Goal: Task Accomplishment & Management: Use online tool/utility

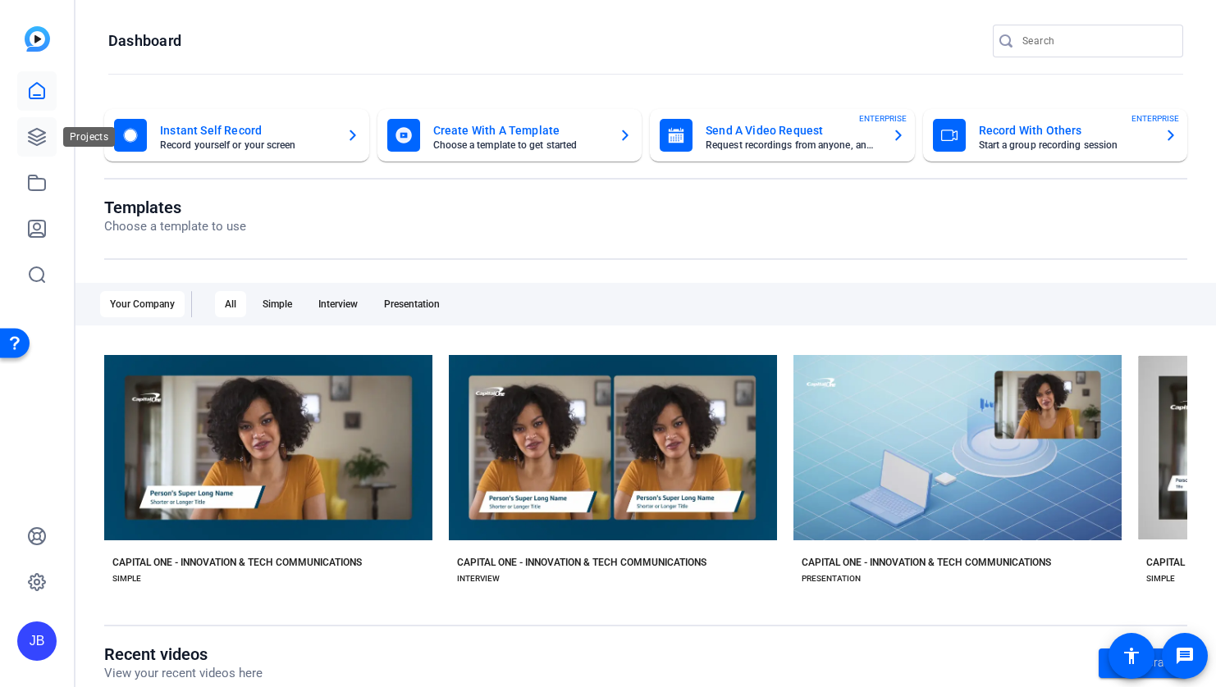
click at [38, 132] on icon at bounding box center [37, 137] width 20 height 20
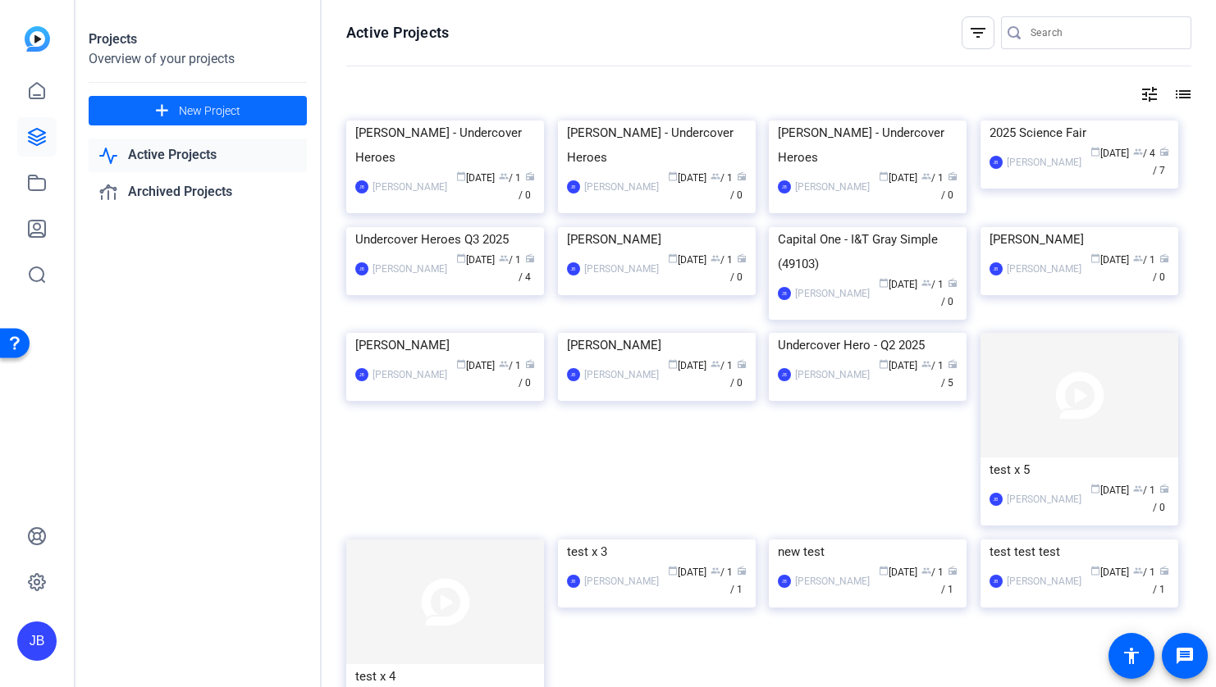
click at [182, 107] on span "New Project" at bounding box center [210, 111] width 62 height 17
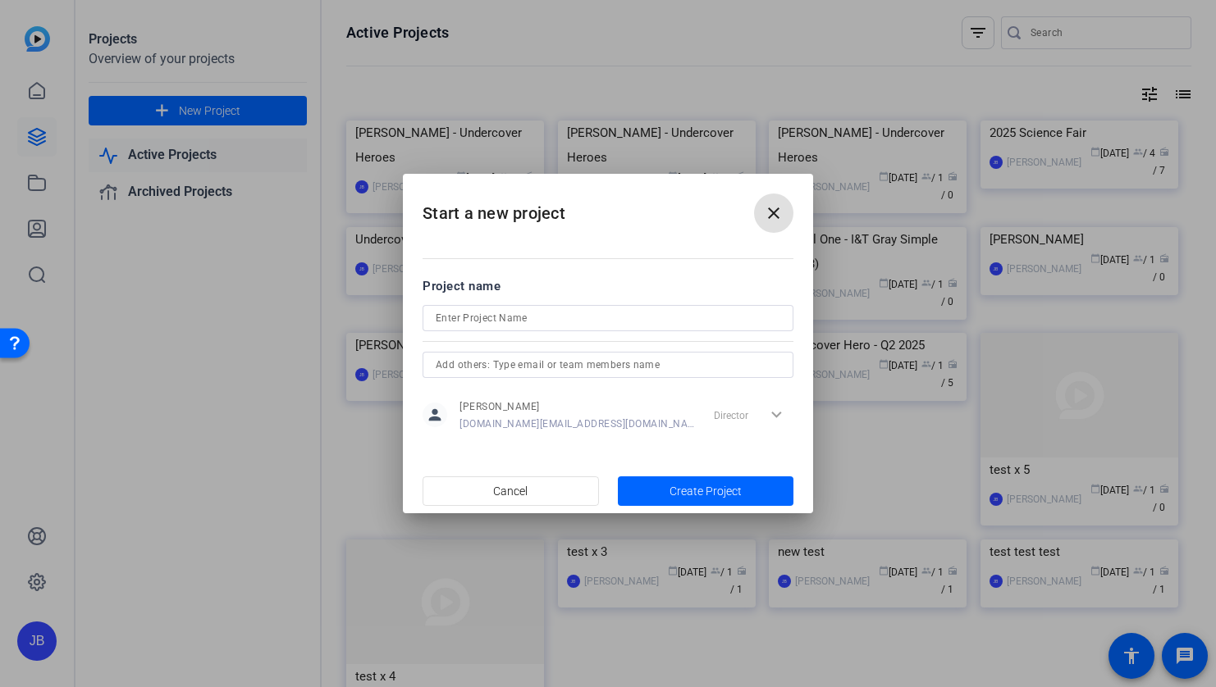
click at [538, 310] on input at bounding box center [608, 318] width 345 height 20
type input "BRG Video"
click at [726, 486] on span "Create Project" at bounding box center [705, 491] width 72 height 17
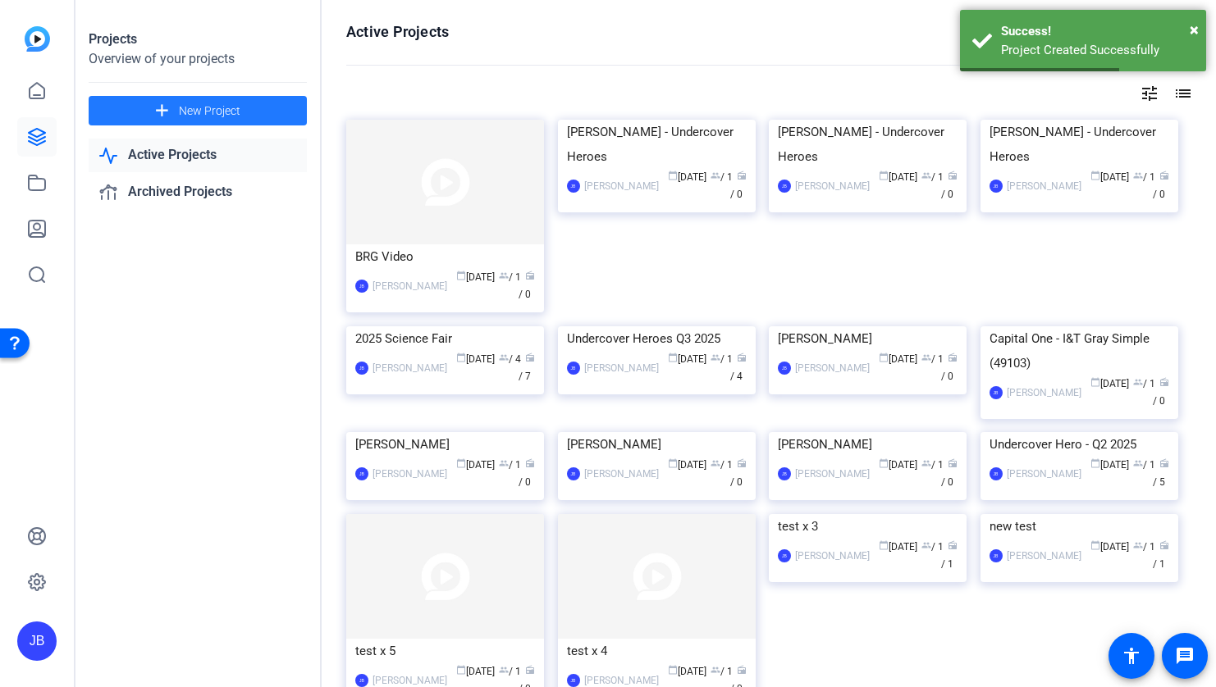
scroll to position [2, 0]
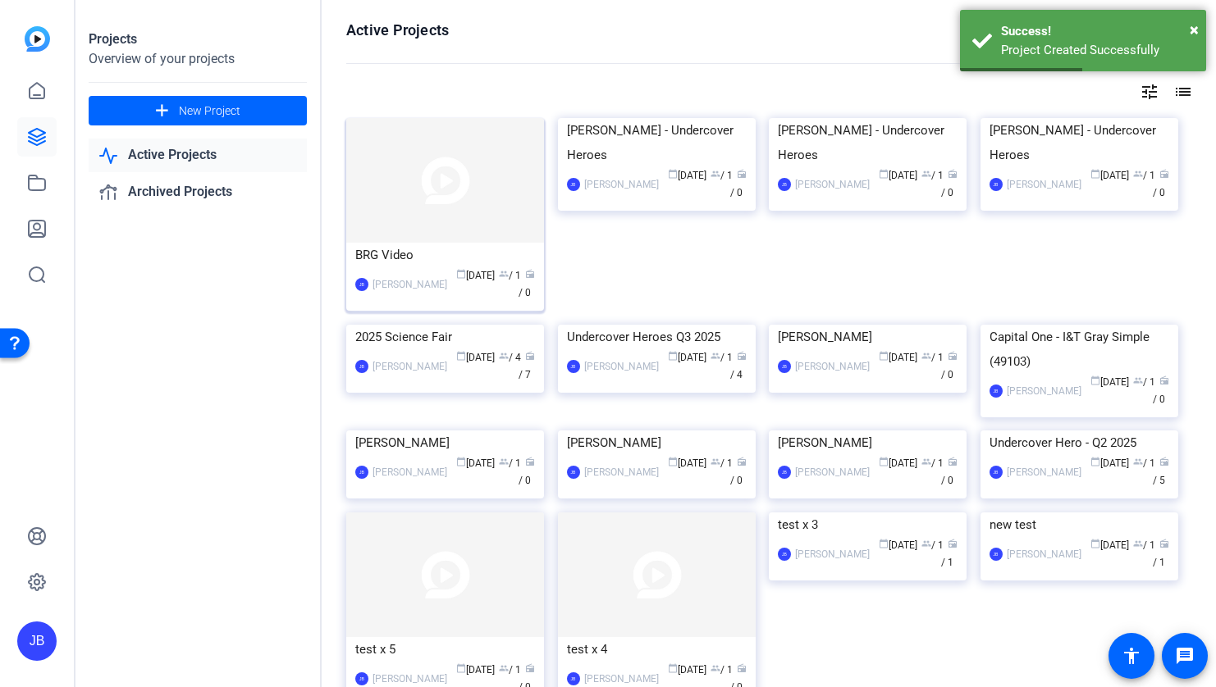
click at [455, 284] on div "calendar_today [DATE] group / 1 radio / 0" at bounding box center [495, 284] width 80 height 34
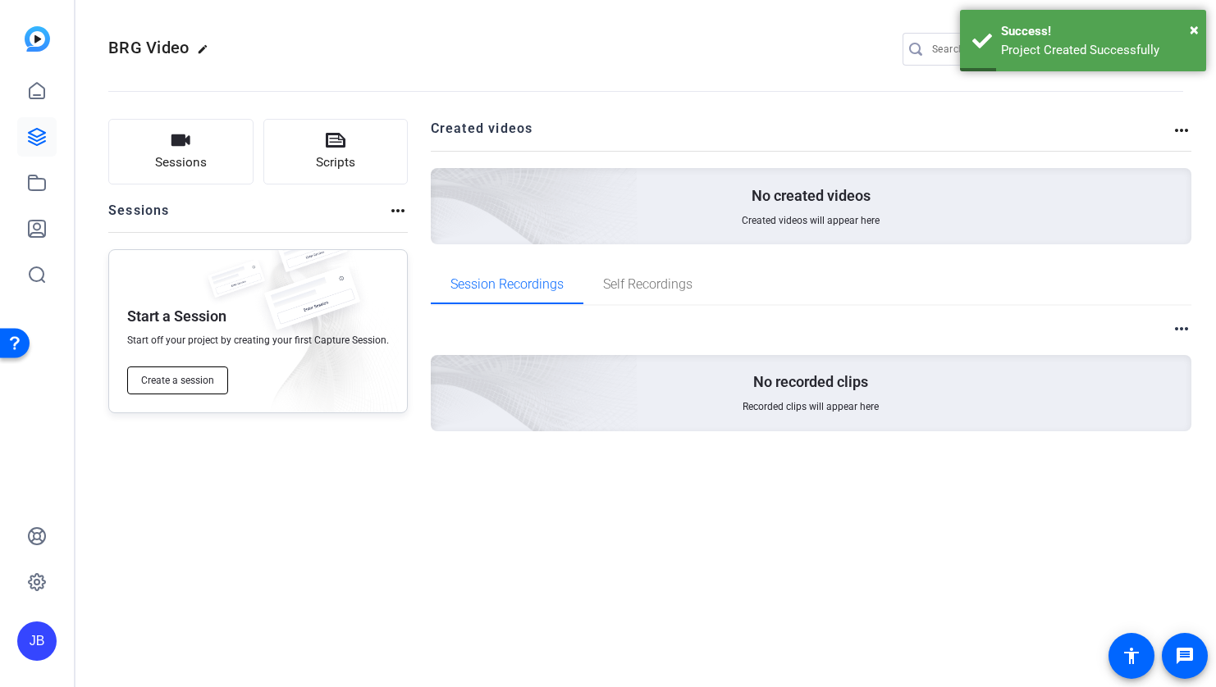
click at [186, 386] on span "Create a session" at bounding box center [177, 380] width 73 height 13
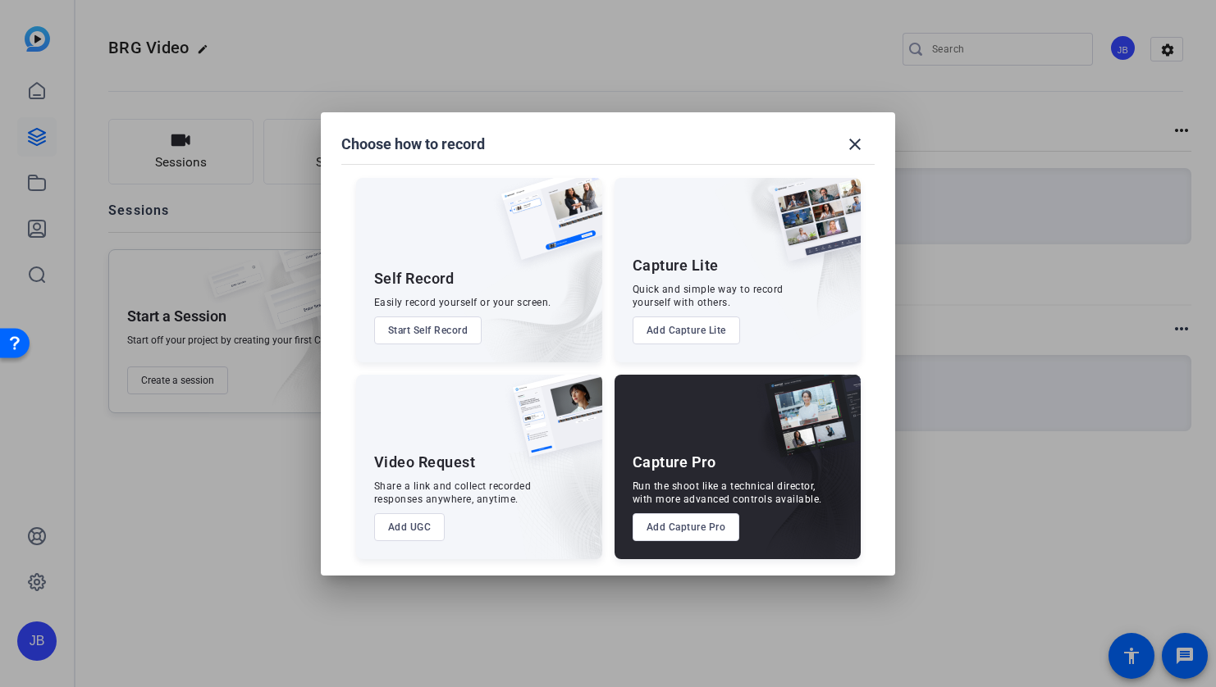
click at [418, 528] on button "Add UGC" at bounding box center [409, 527] width 71 height 28
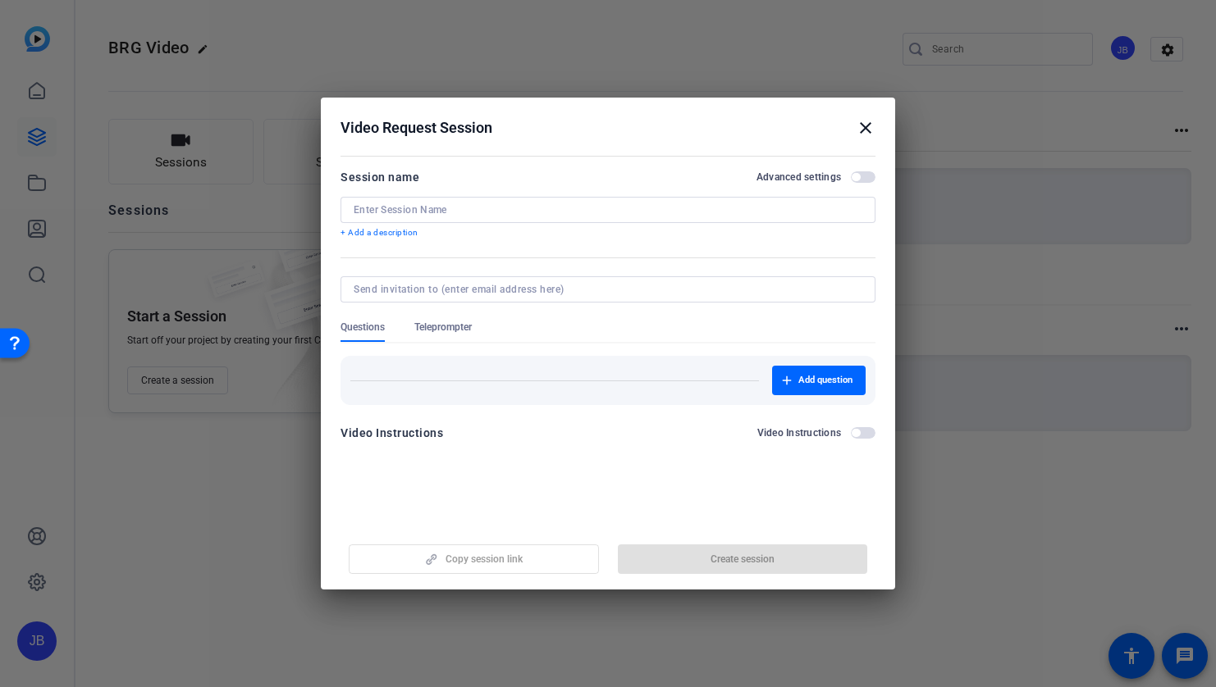
click at [497, 563] on div "Copy session link Create session" at bounding box center [607, 553] width 535 height 42
click at [437, 213] on input at bounding box center [608, 209] width 509 height 13
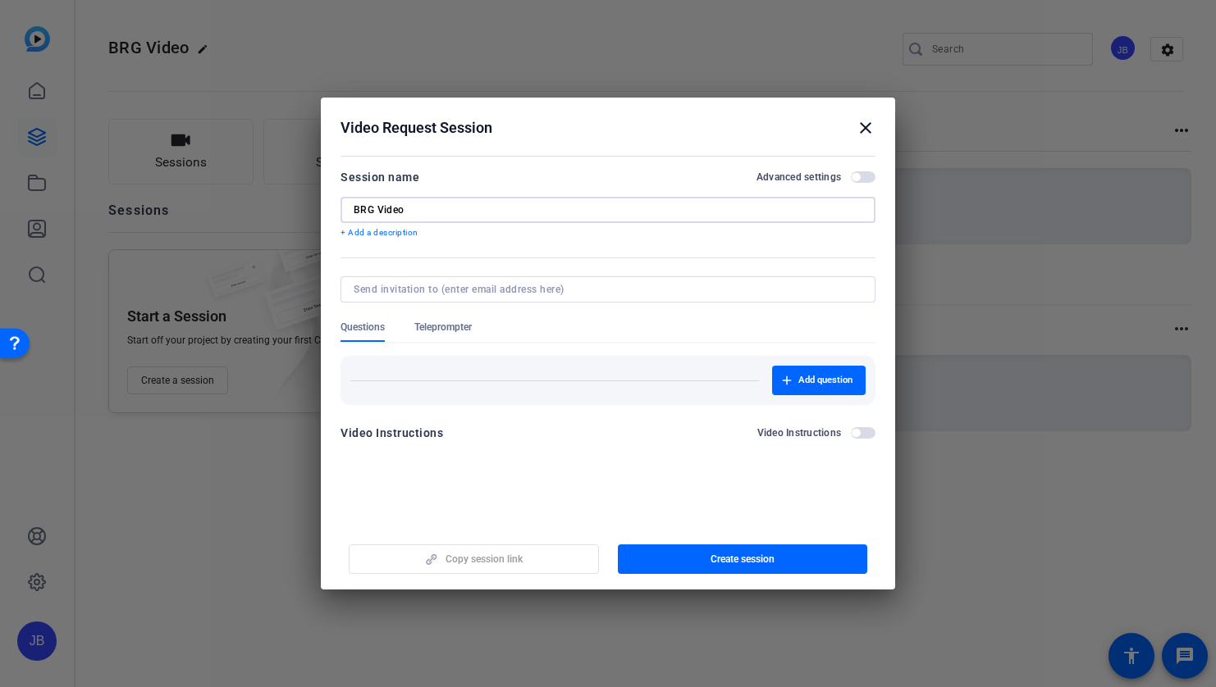
type input "BRG Video"
drag, startPoint x: 574, startPoint y: 313, endPoint x: 580, endPoint y: 294, distance: 19.7
click at [575, 312] on div at bounding box center [607, 312] width 535 height 18
click at [580, 294] on input at bounding box center [605, 289] width 502 height 13
type input "s"
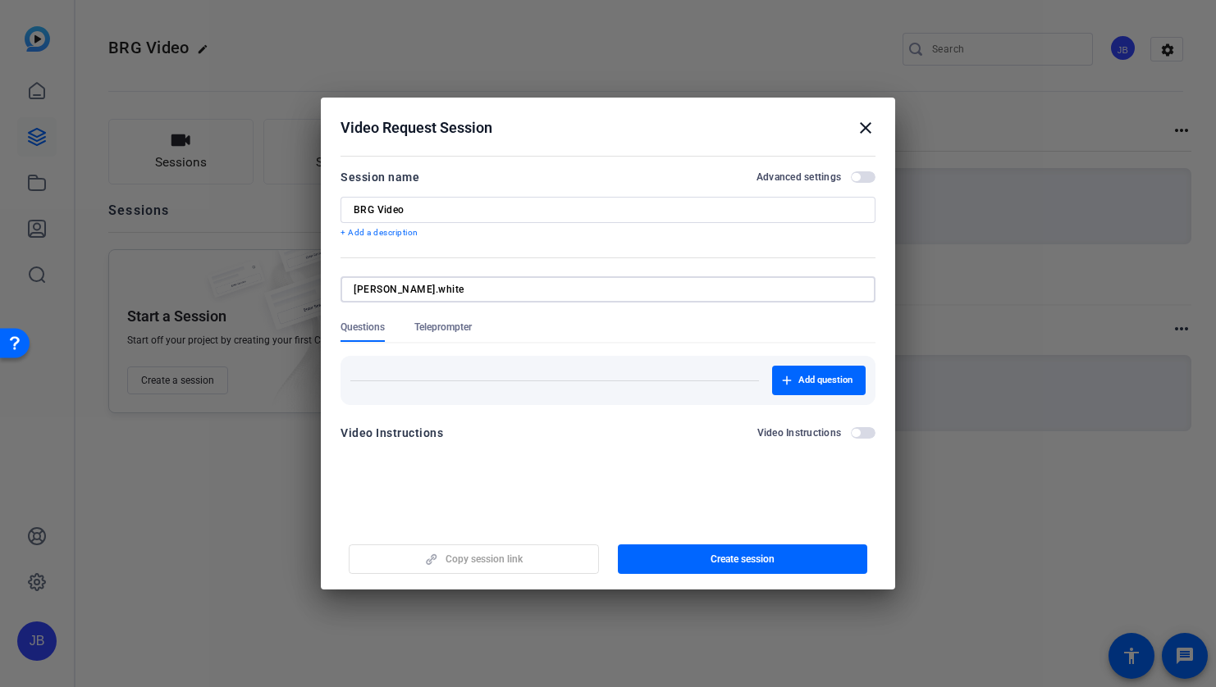
type input "[PERSON_NAME].white"
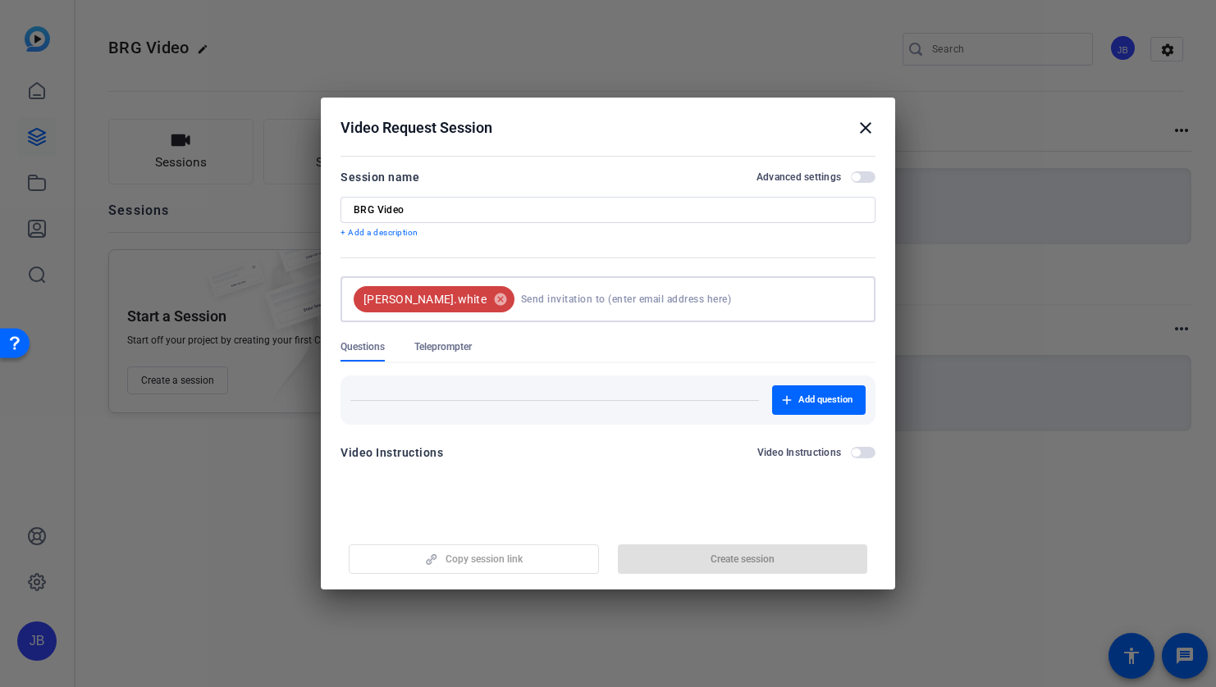
type input "@"
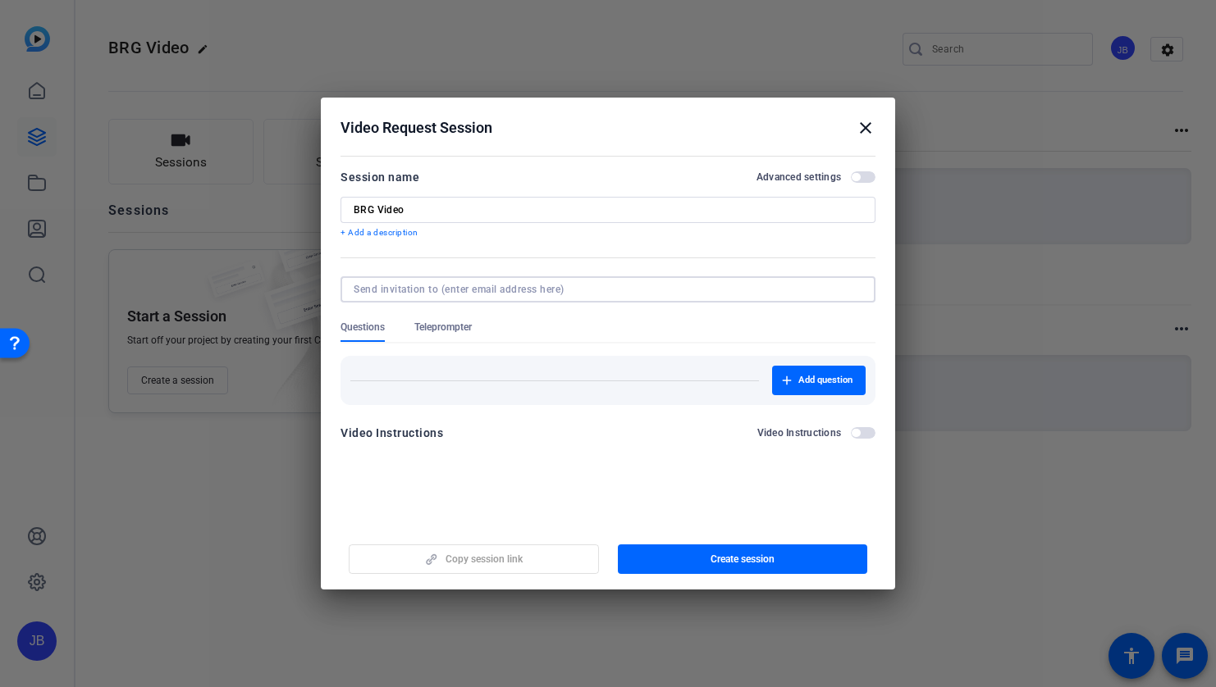
click at [520, 294] on input at bounding box center [605, 289] width 502 height 13
paste input "[PERSON_NAME][EMAIL_ADDRESS][DOMAIN_NAME]"
type input "[PERSON_NAME][EMAIL_ADDRESS][DOMAIN_NAME]"
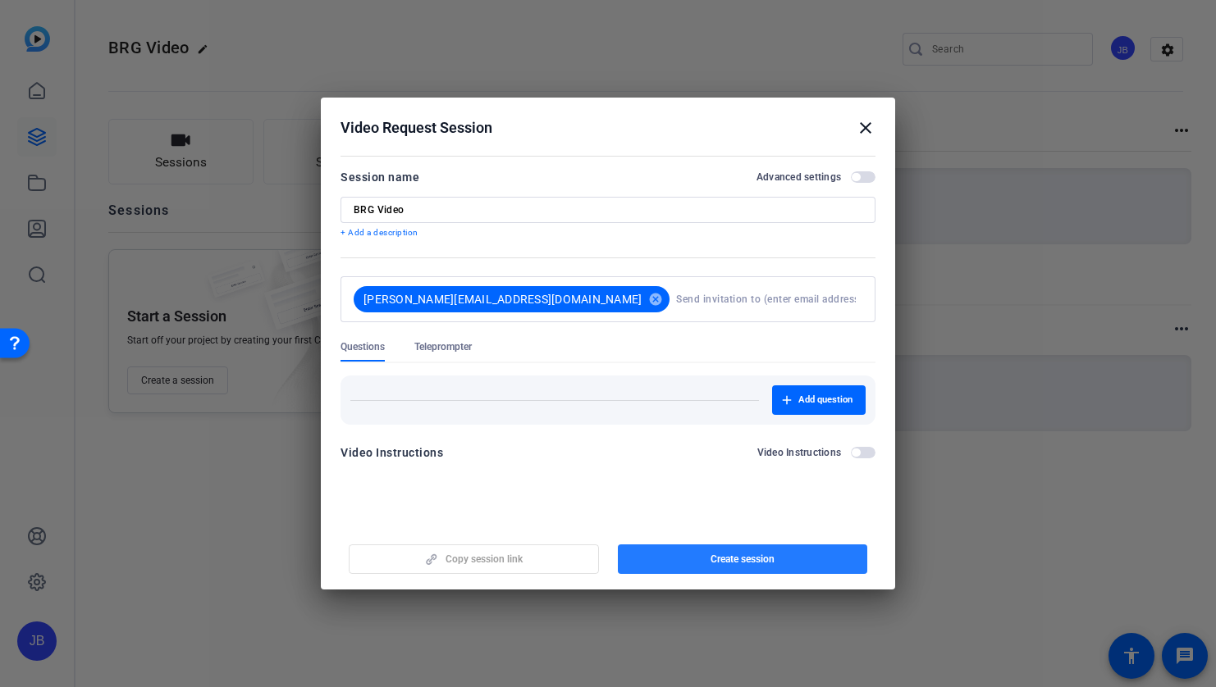
click at [698, 554] on span "button" at bounding box center [743, 559] width 250 height 39
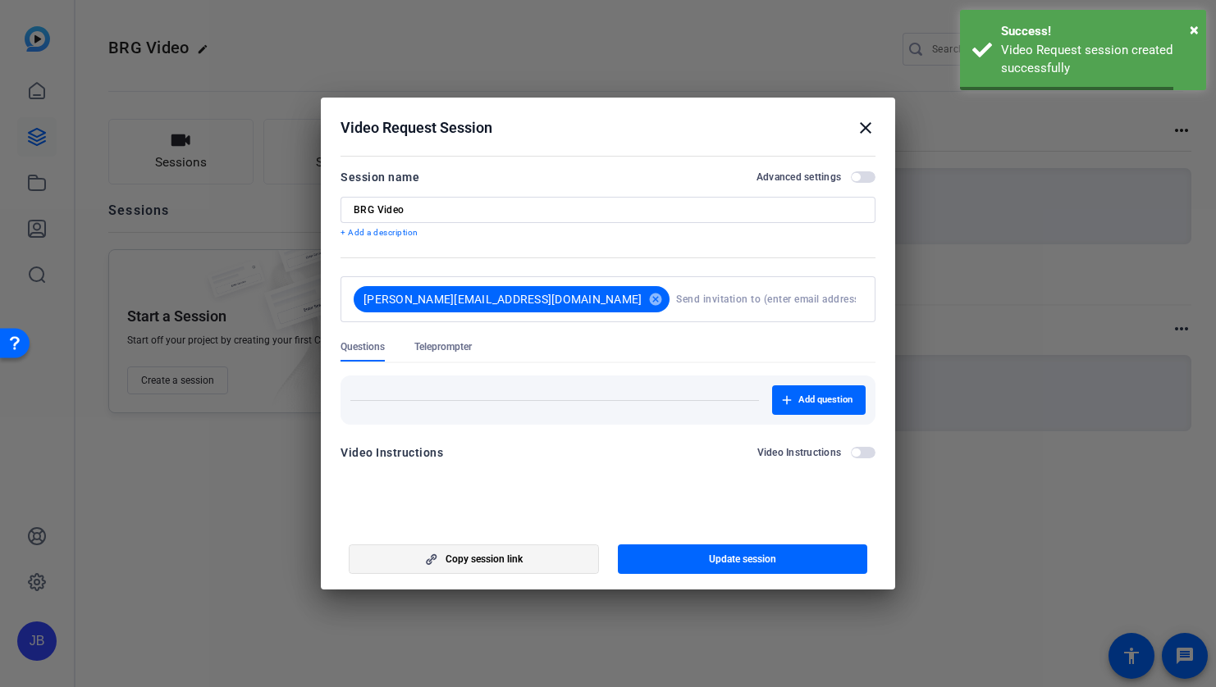
click at [510, 564] on span "Copy session link" at bounding box center [483, 559] width 77 height 13
